Goal: Check status: Check status

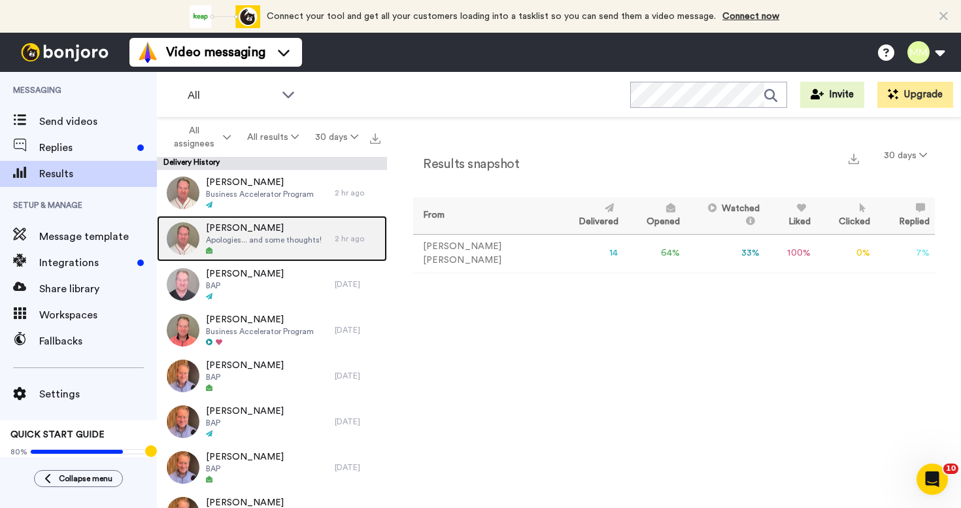
click at [286, 248] on div at bounding box center [264, 251] width 116 height 9
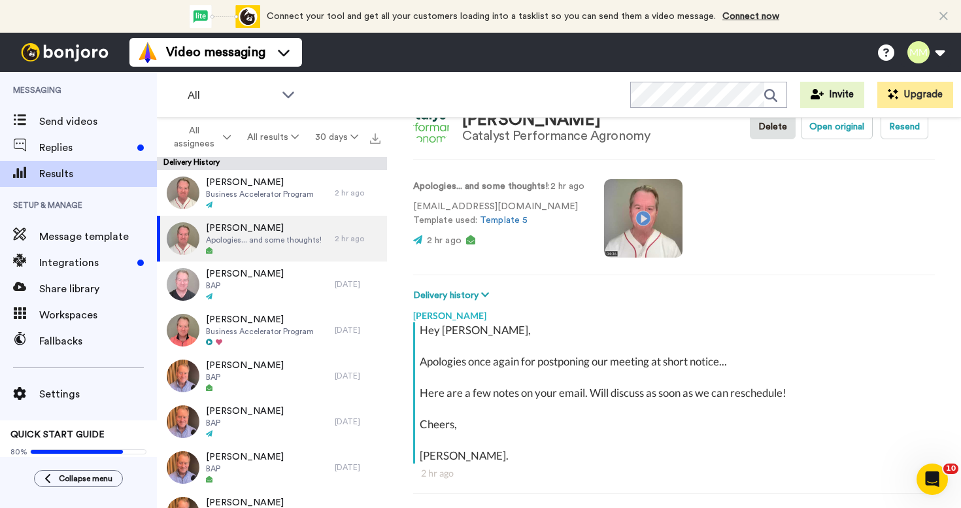
scroll to position [26, 0]
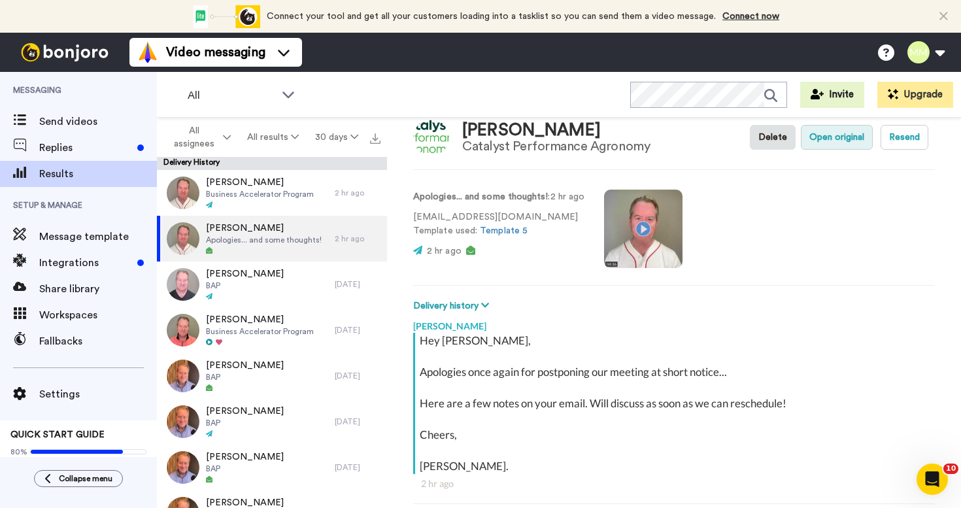
click at [822, 135] on button "Open original" at bounding box center [837, 137] width 72 height 25
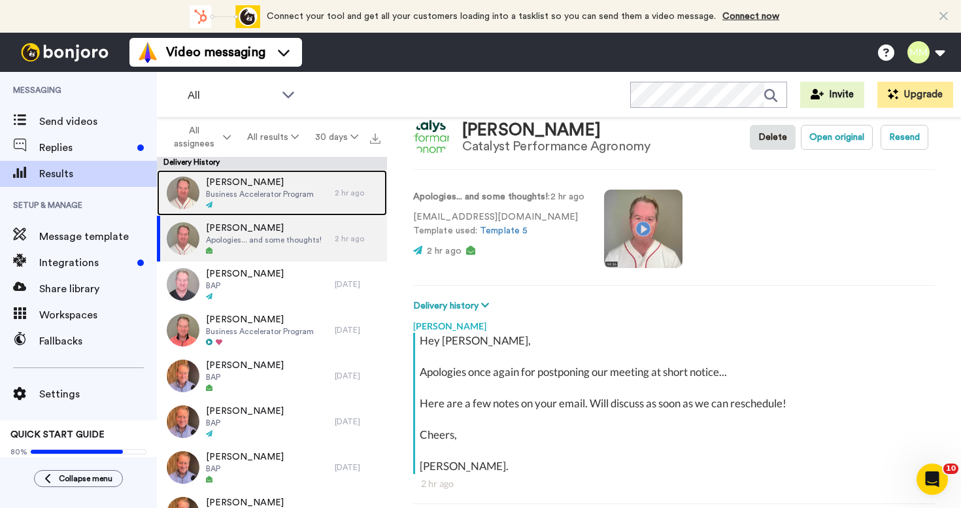
click at [298, 201] on div at bounding box center [260, 205] width 108 height 9
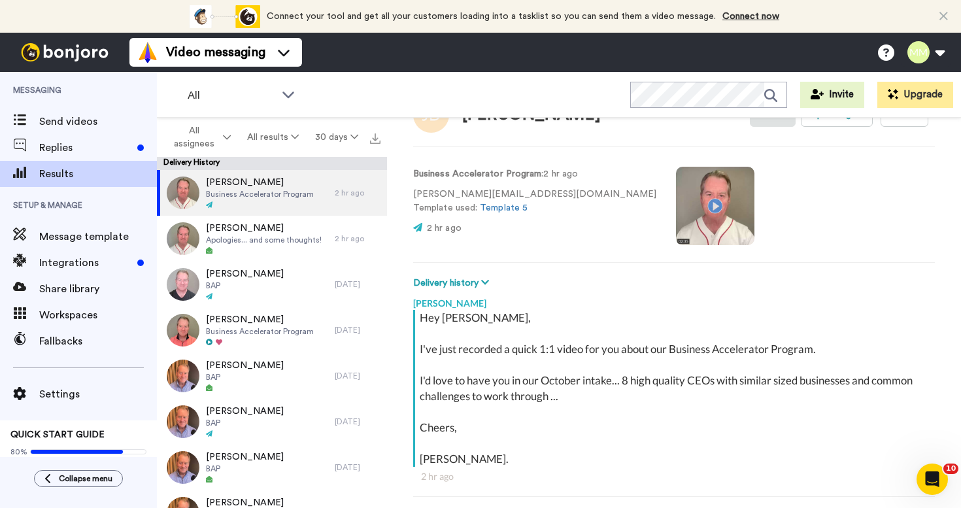
scroll to position [47, 0]
click at [676, 222] on video at bounding box center [715, 207] width 78 height 78
click at [676, 211] on video at bounding box center [715, 207] width 78 height 78
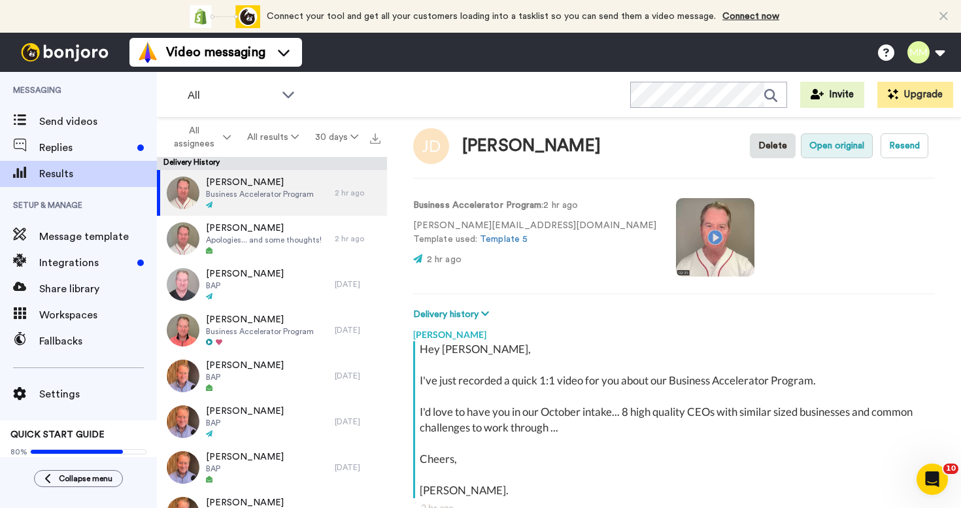
click at [838, 150] on button "Open original" at bounding box center [837, 145] width 72 height 25
type textarea "x"
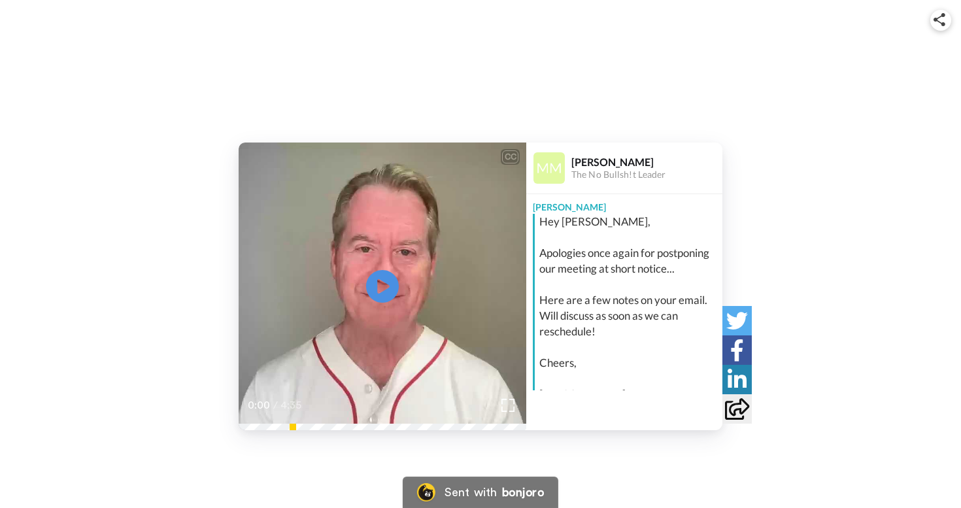
click at [361, 291] on video at bounding box center [383, 287] width 288 height 288
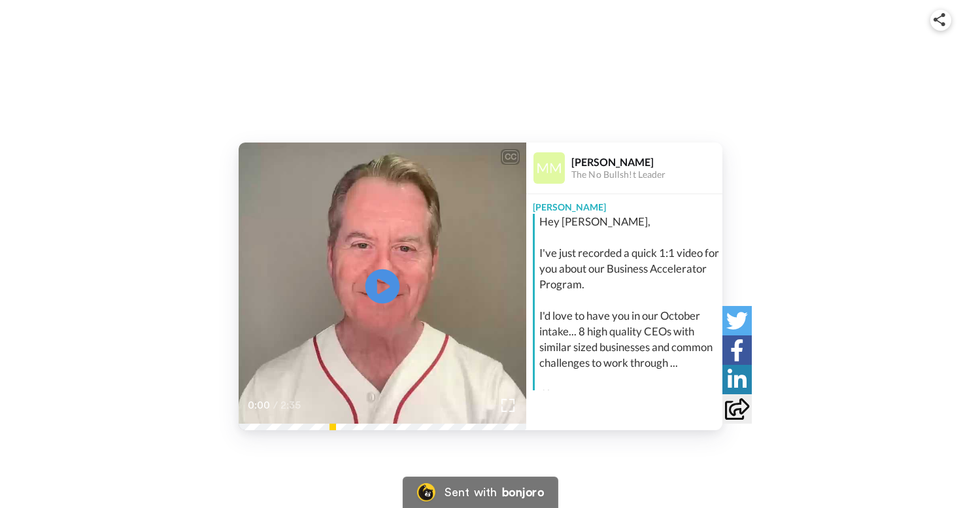
click at [388, 288] on icon at bounding box center [383, 286] width 35 height 35
click at [383, 276] on icon at bounding box center [383, 286] width 35 height 35
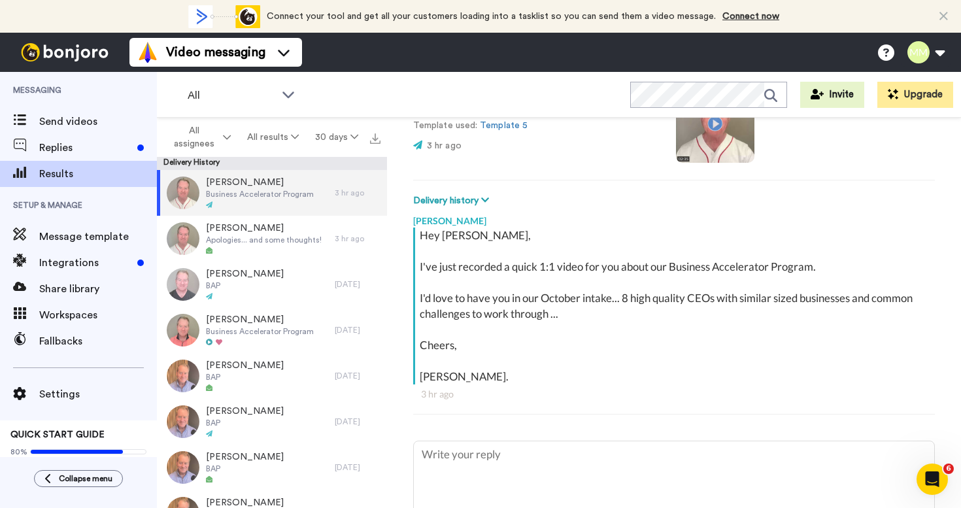
type textarea "x"
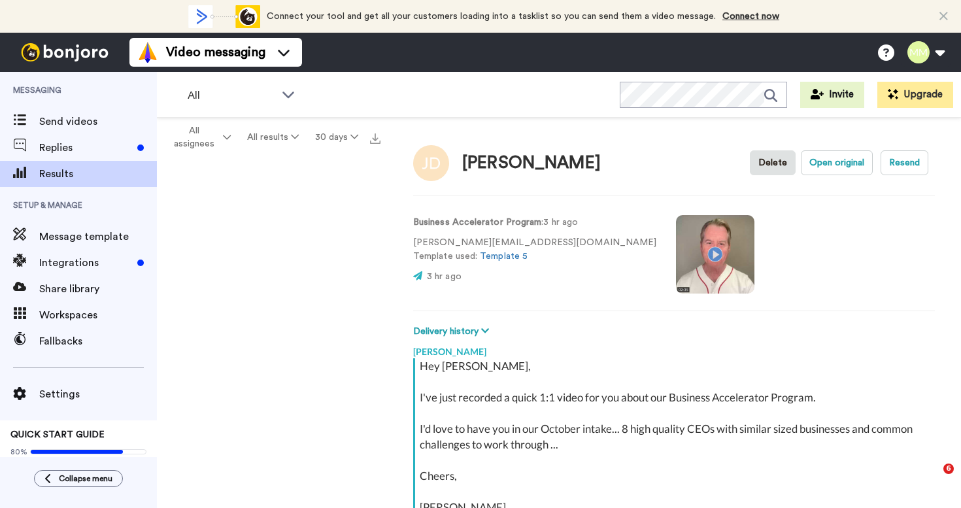
type textarea "x"
